Goal: Transaction & Acquisition: Purchase product/service

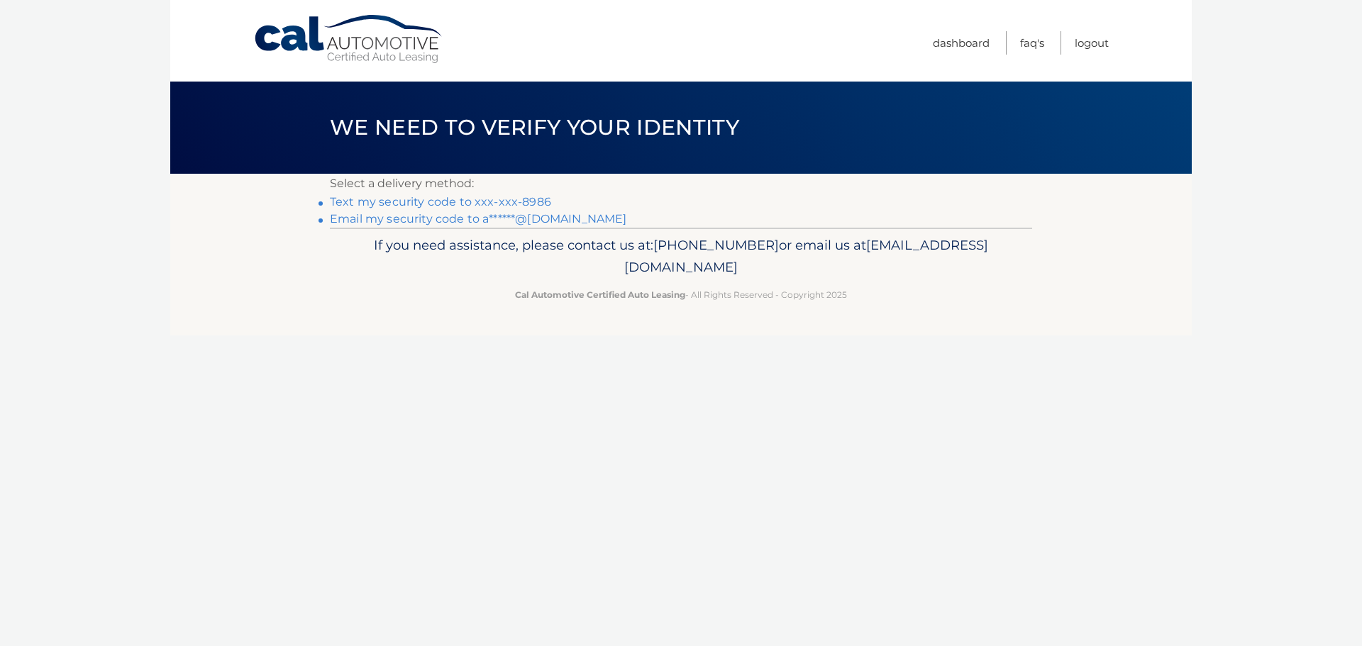
click at [482, 202] on link "Text my security code to xxx-xxx-8986" at bounding box center [440, 201] width 221 height 13
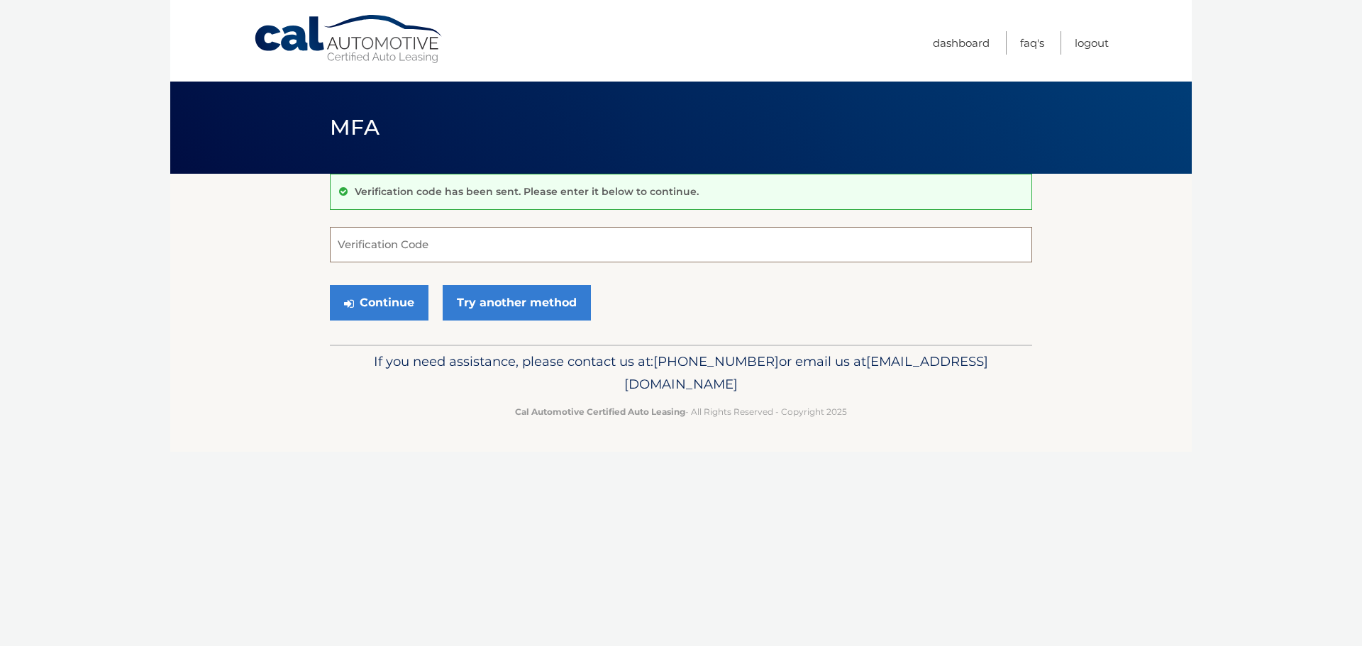
click at [484, 239] on input "Verification Code" at bounding box center [681, 244] width 702 height 35
type input "244934"
click at [401, 306] on button "Continue" at bounding box center [379, 302] width 99 height 35
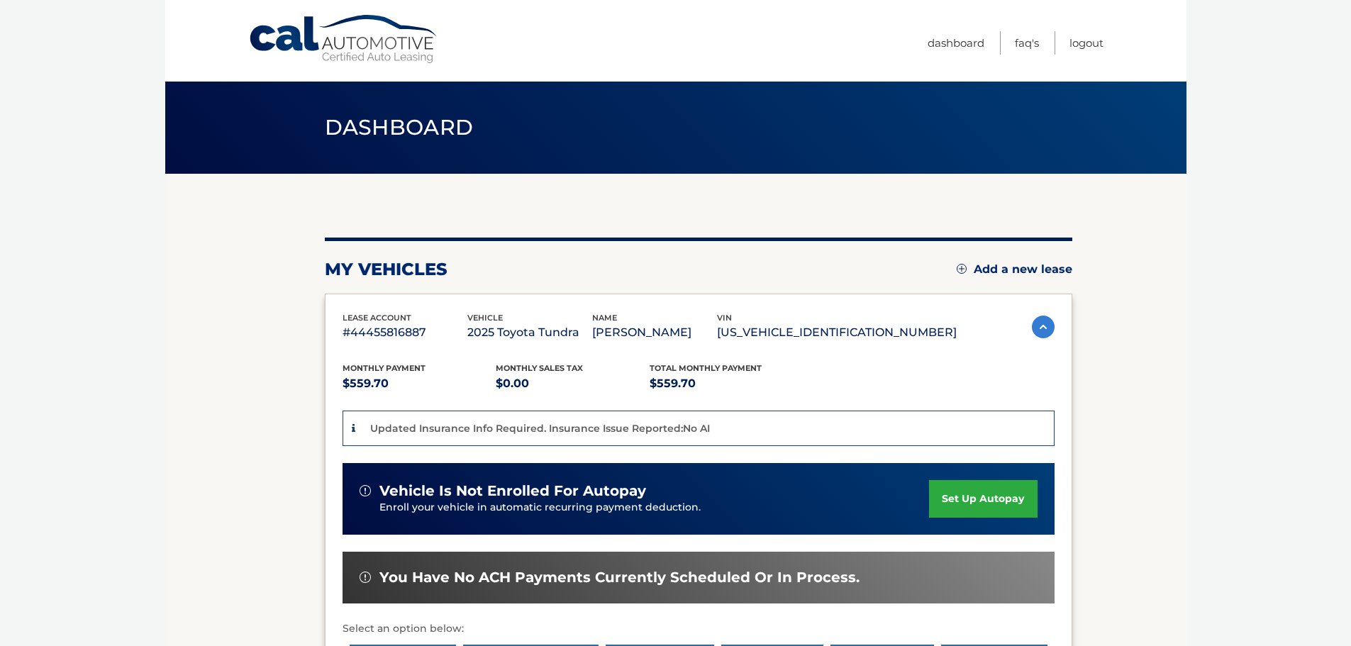
click at [998, 509] on link "set up autopay" at bounding box center [983, 499] width 108 height 38
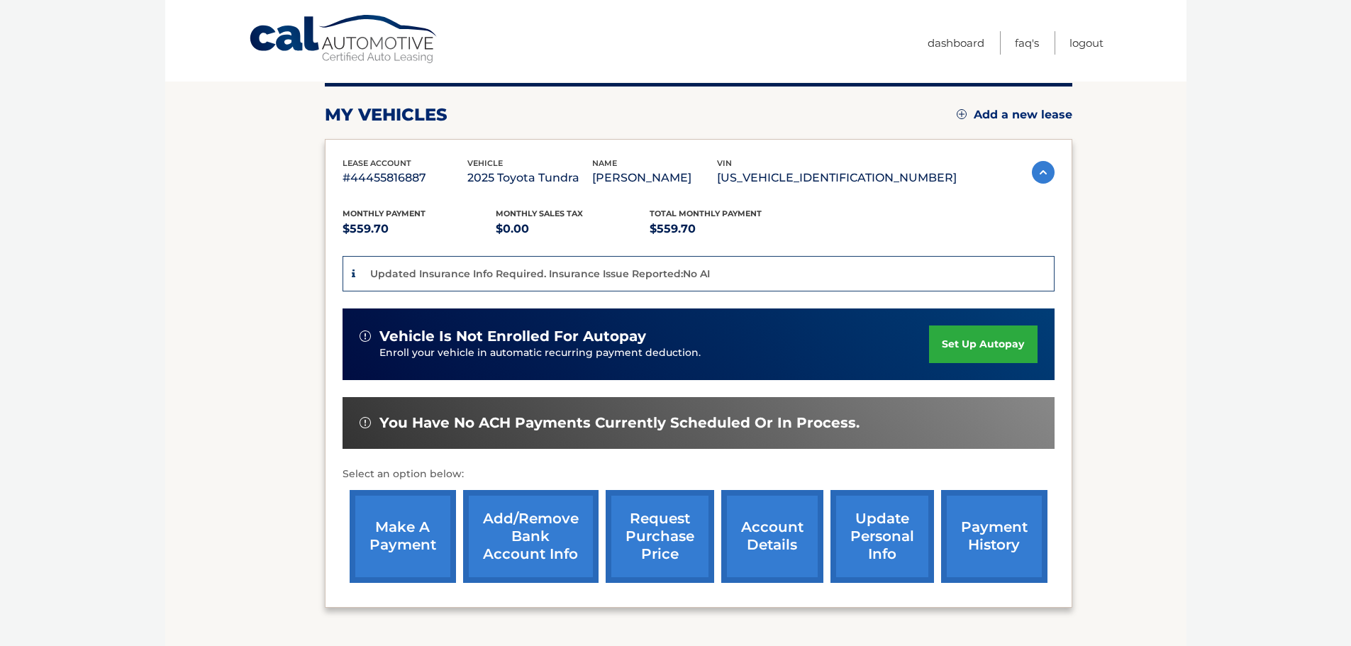
scroll to position [267, 0]
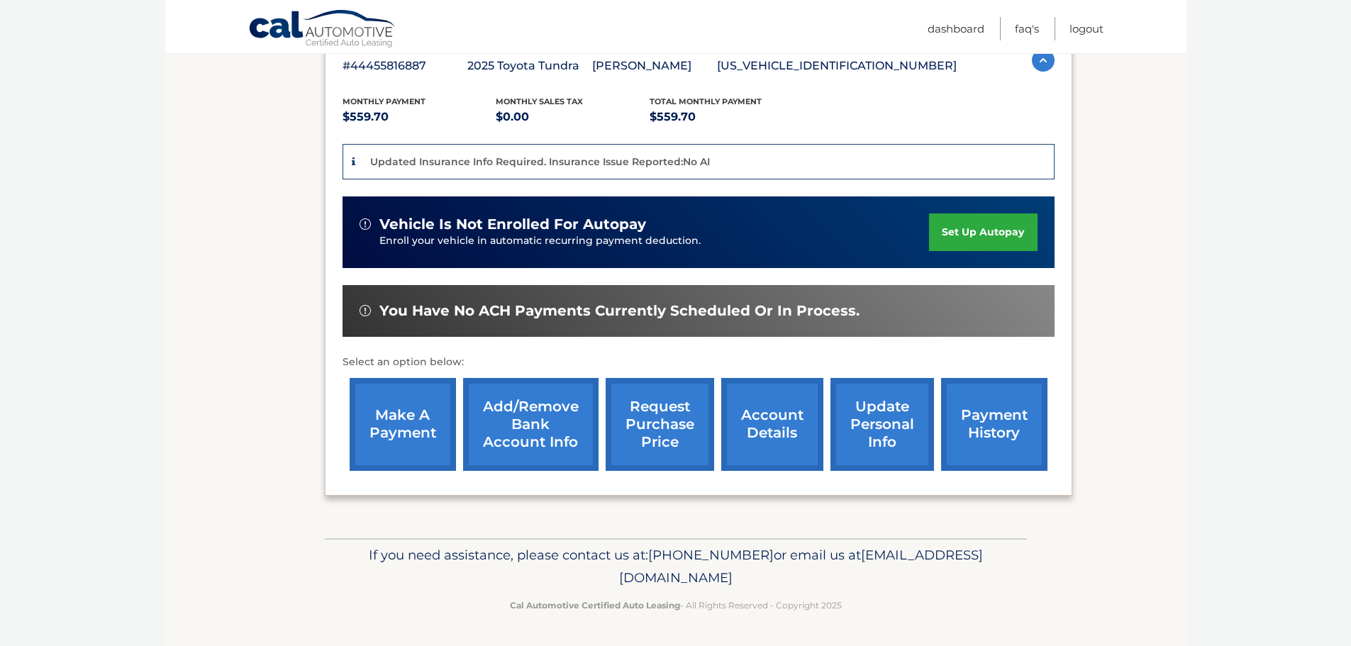
click at [418, 414] on link "make a payment" at bounding box center [403, 424] width 106 height 93
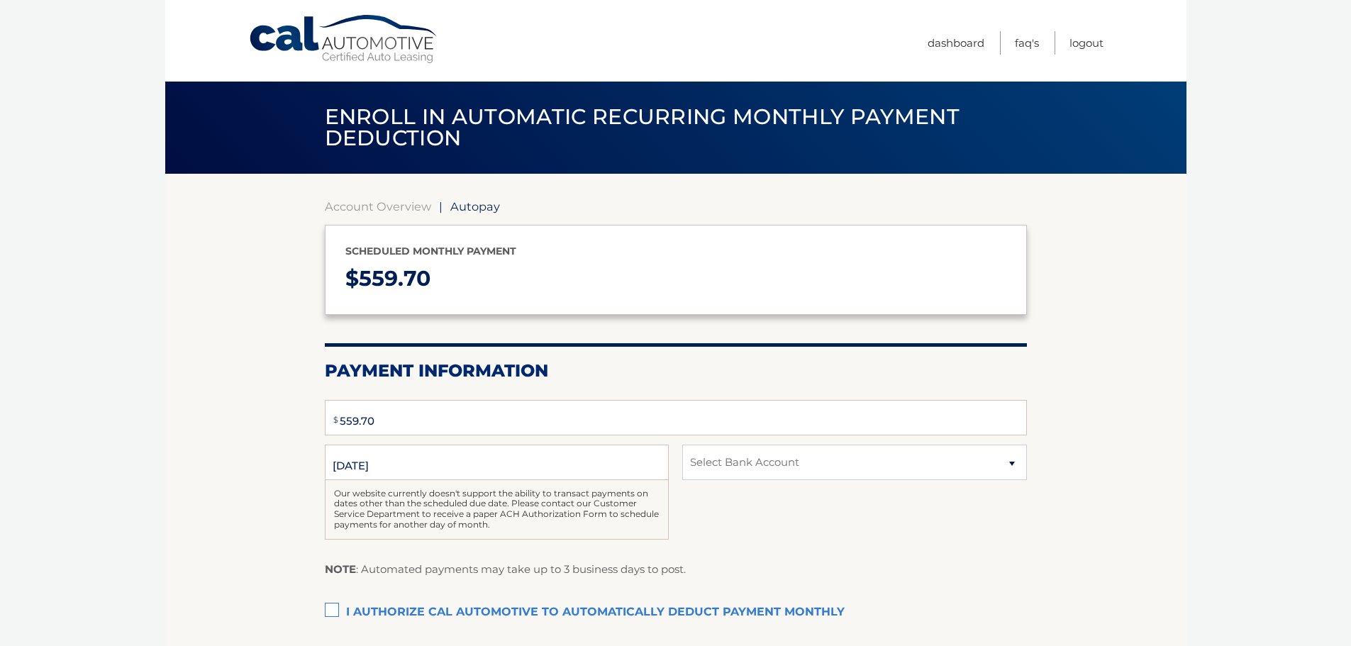
type input "559.7"
select select "NTdiOTdiZjgtM2Q4Ni00MzI2LTg3ZGYtOTI1MzNhZjMyOGIz"
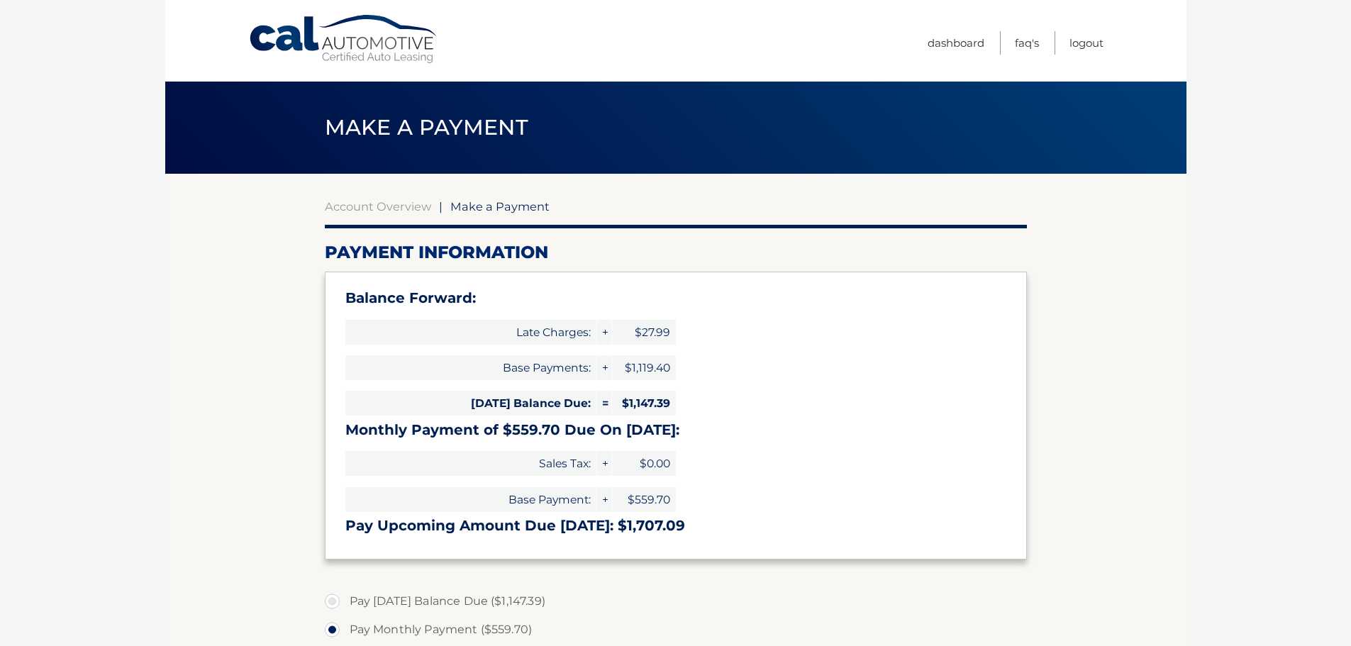
select select "NTdiOTdiZjgtM2Q4Ni00MzI2LTg3ZGYtOTI1MzNhZjMyOGIz"
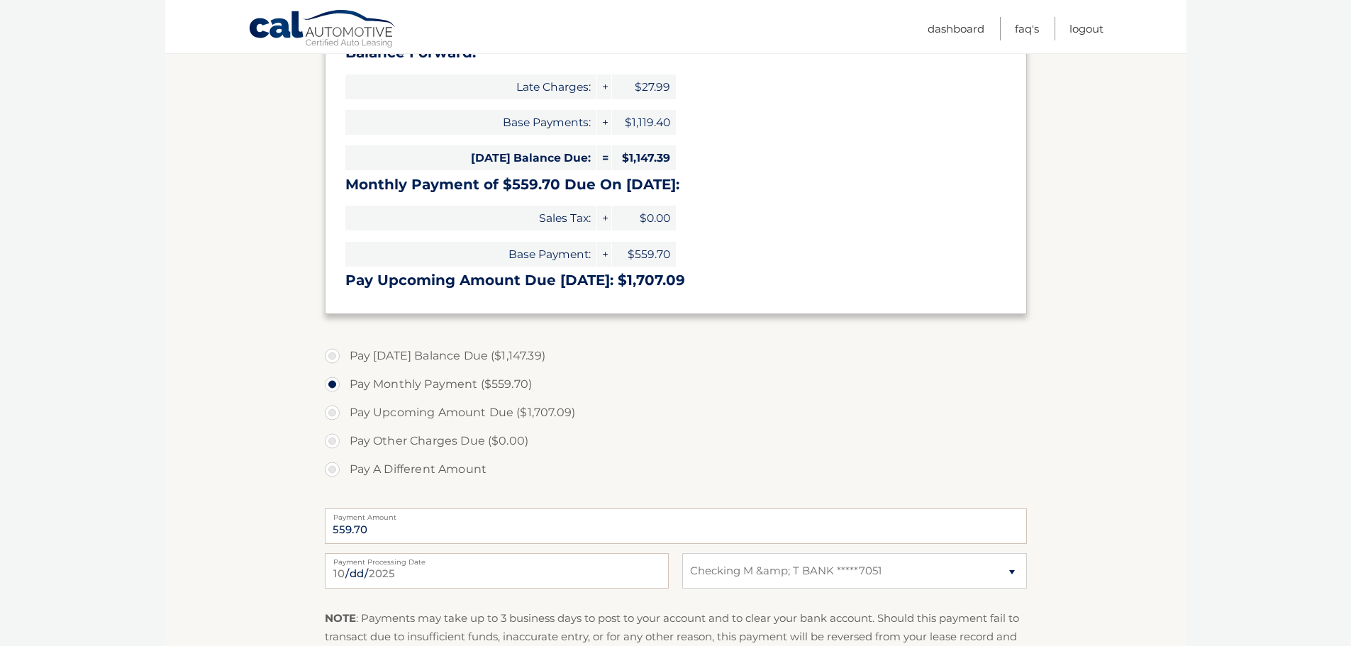
scroll to position [213, 0]
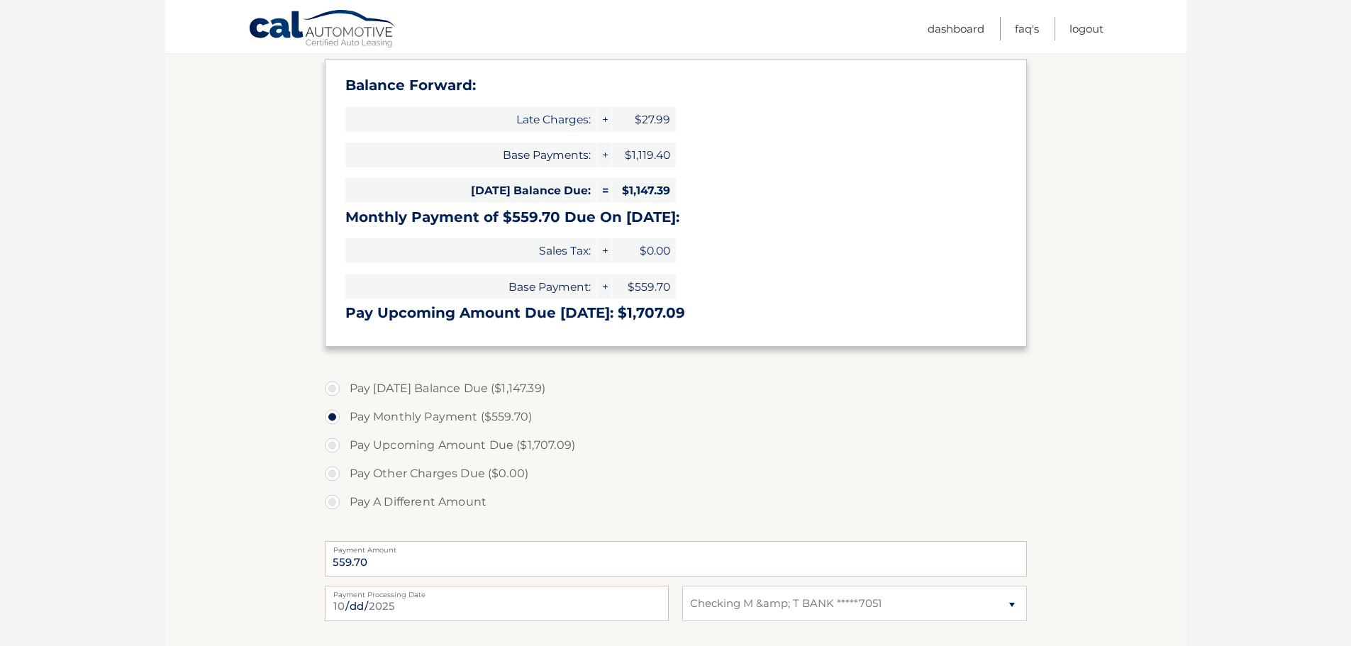
click at [475, 389] on label "Pay Today's Balance Due ($1,147.39)" at bounding box center [676, 389] width 702 height 28
click at [345, 389] on input "Pay Today's Balance Due ($1,147.39)" at bounding box center [338, 386] width 14 height 23
radio input "true"
type input "1147.39"
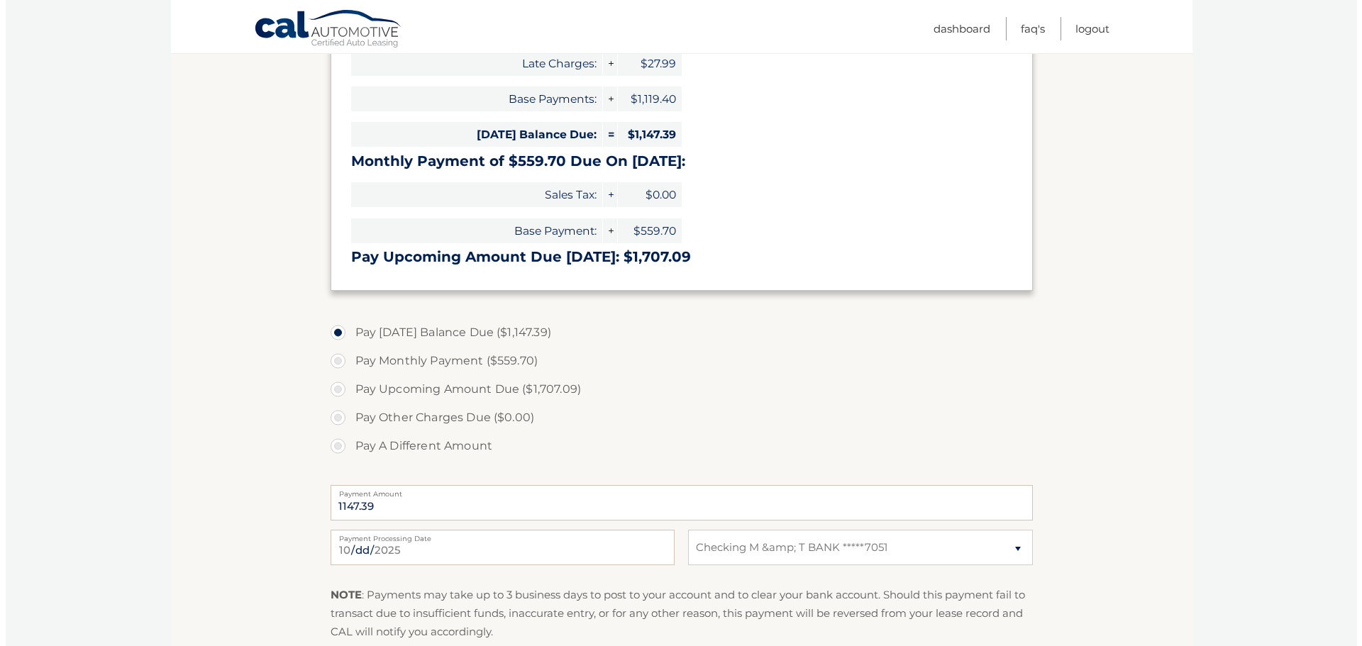
scroll to position [426, 0]
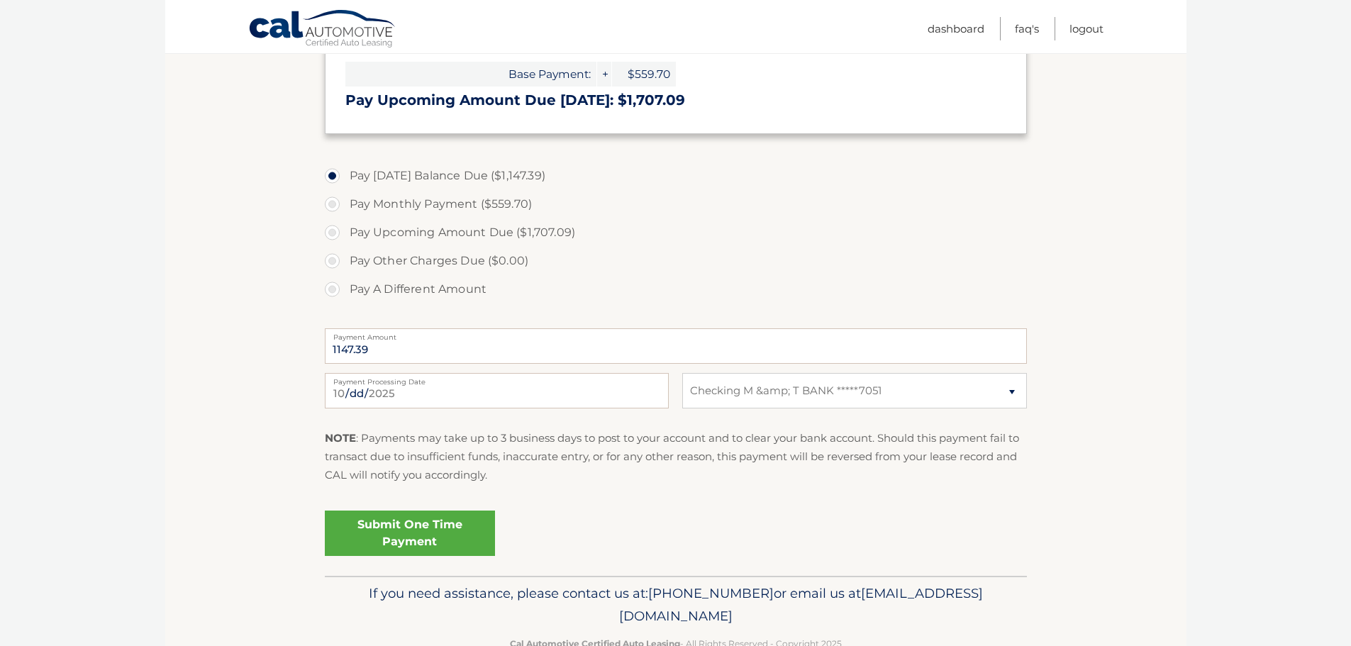
click at [442, 542] on link "Submit One Time Payment" at bounding box center [410, 533] width 170 height 45
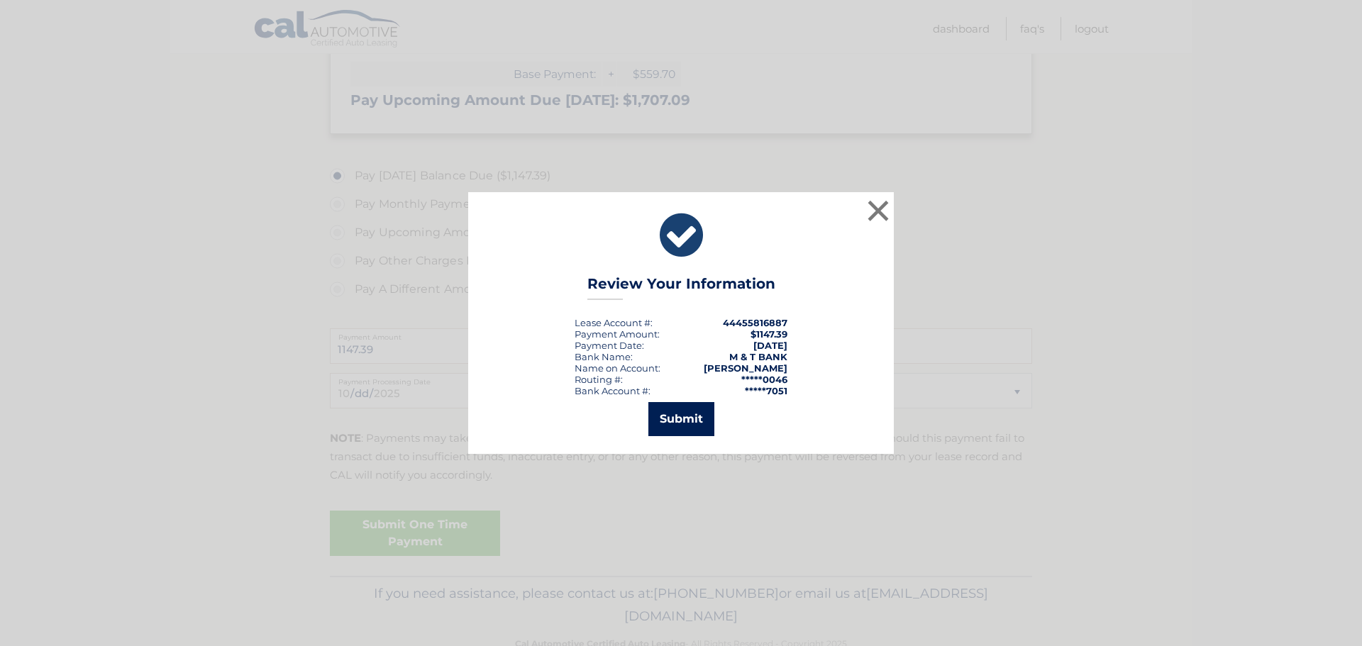
click at [671, 424] on button "Submit" at bounding box center [681, 419] width 66 height 34
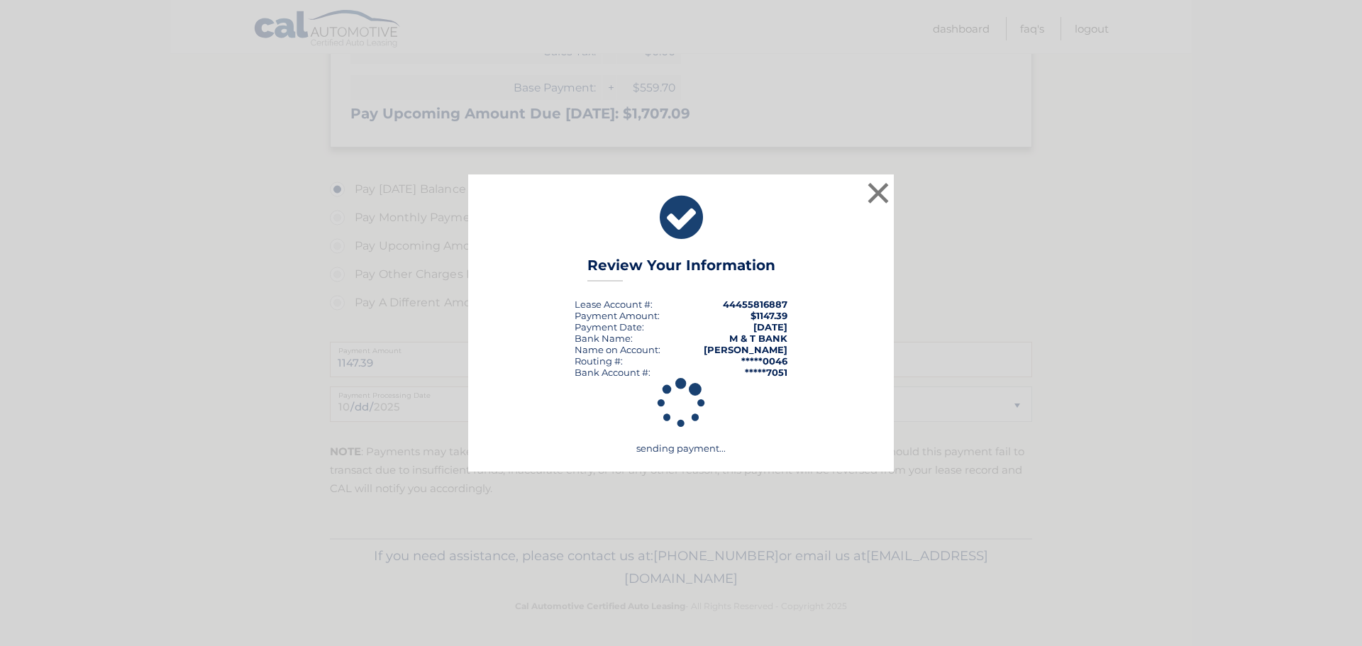
scroll to position [412, 0]
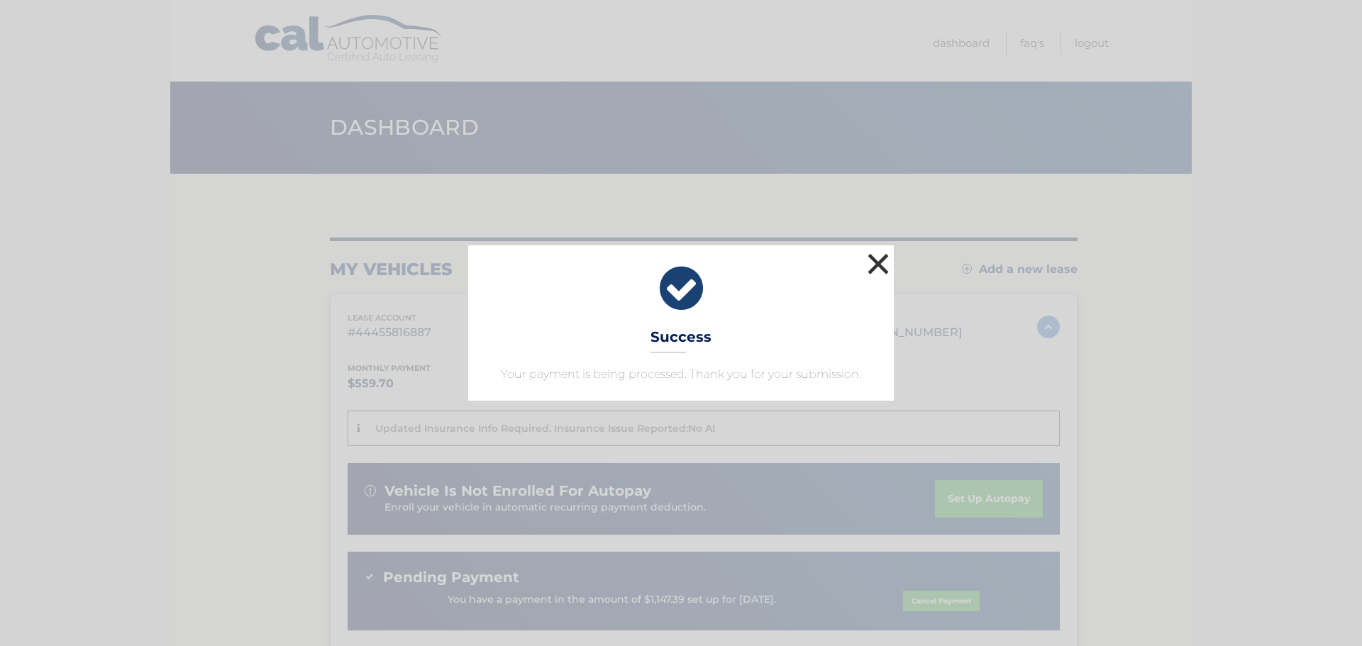
click at [882, 255] on button "×" at bounding box center [878, 264] width 28 height 28
